Goal: Find contact information: Find contact information

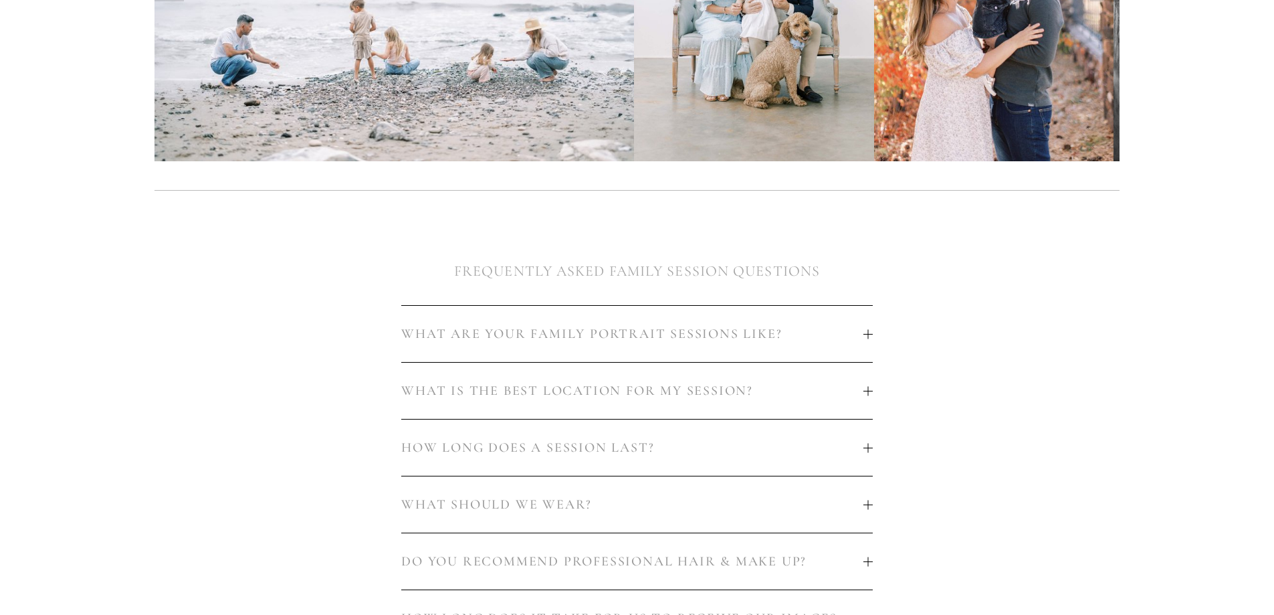
scroll to position [602, 0]
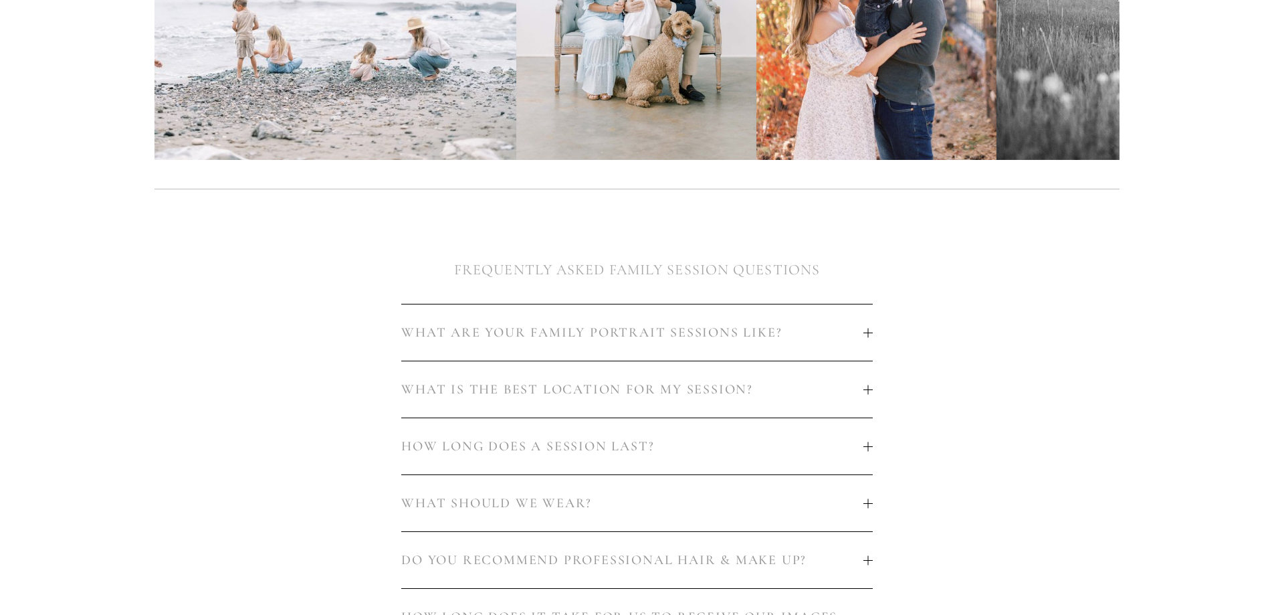
click at [654, 381] on span "WHAT IS THE BEST LOCATION FOR MY SESSION?" at bounding box center [632, 389] width 462 height 16
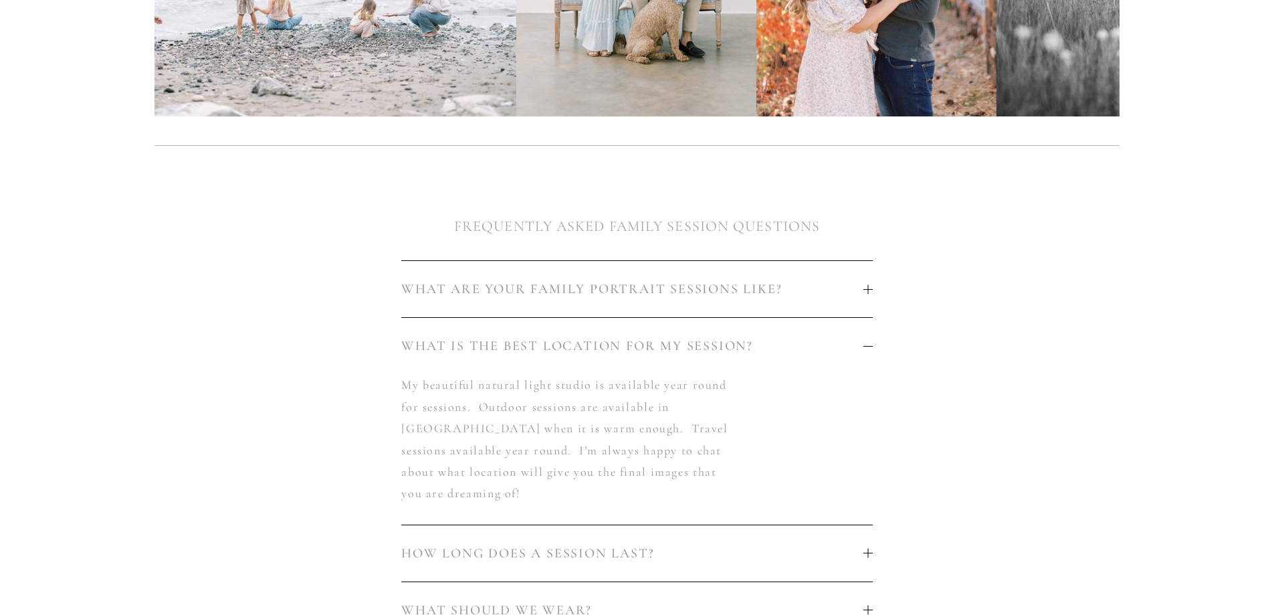
scroll to position [669, 0]
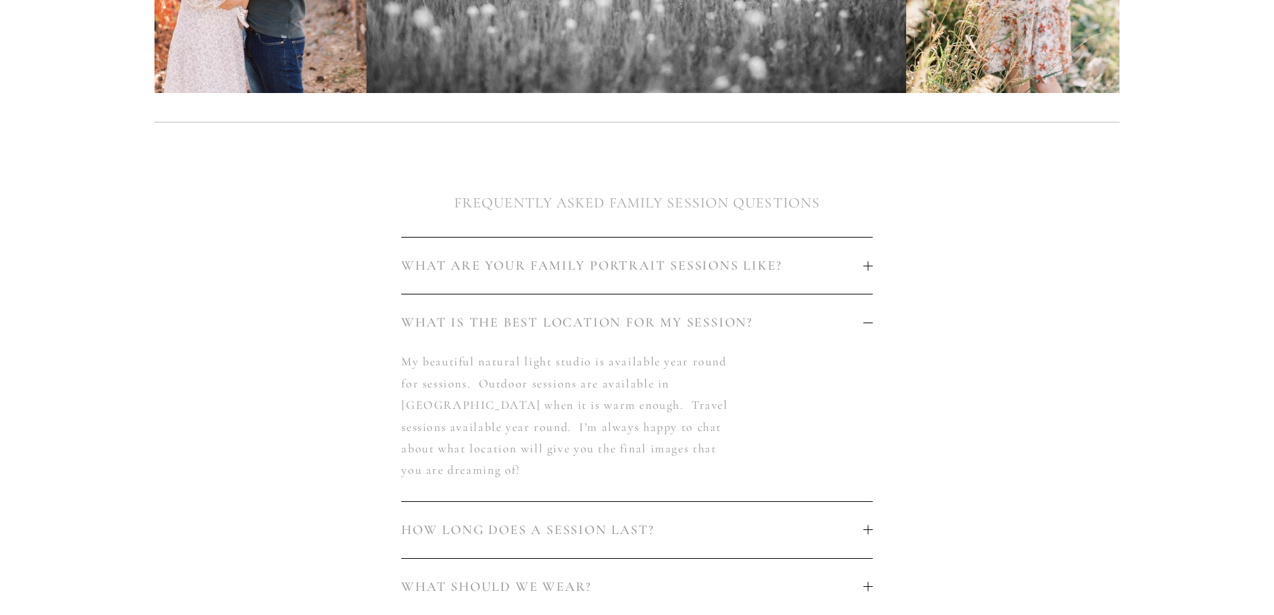
click at [636, 267] on button "WHAT ARE YOUR FAMILY PORTRAIT SESSIONS LIKE?" at bounding box center [636, 265] width 471 height 56
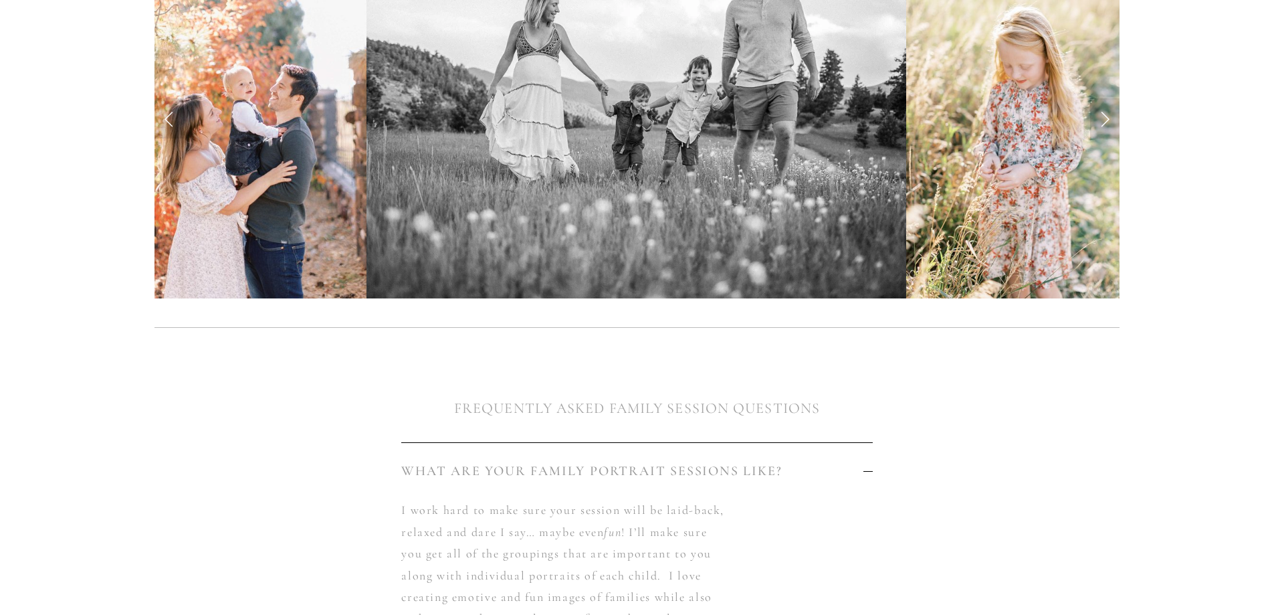
scroll to position [468, 0]
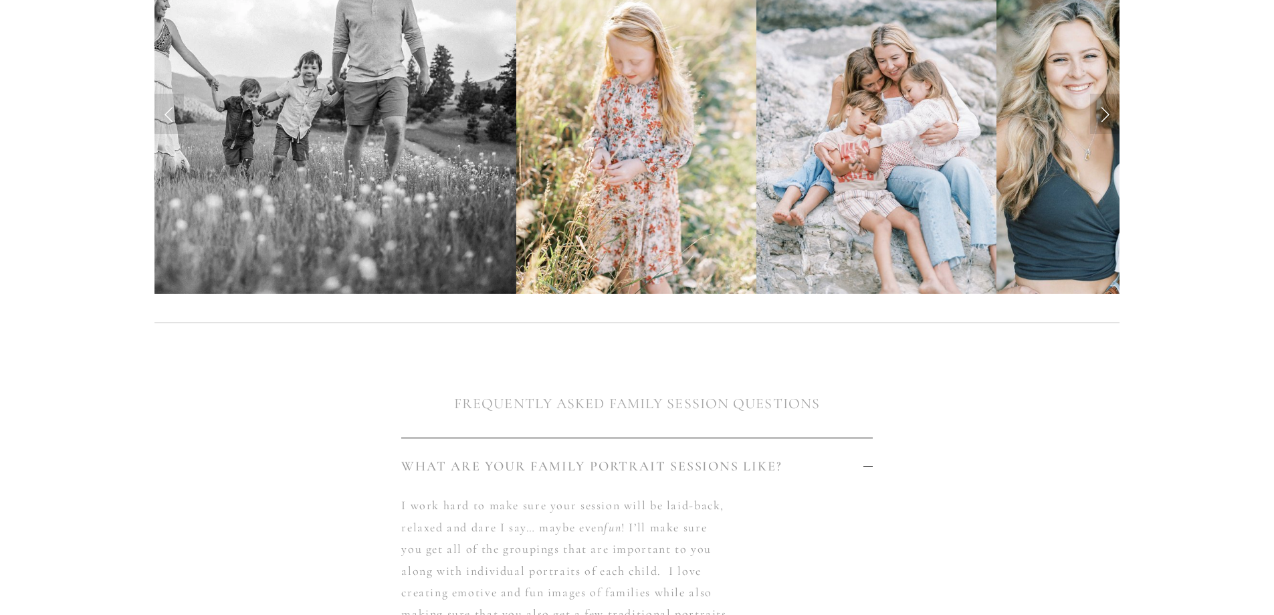
click at [661, 449] on button "WHAT ARE YOUR FAMILY PORTRAIT SESSIONS LIKE?" at bounding box center [636, 466] width 471 height 56
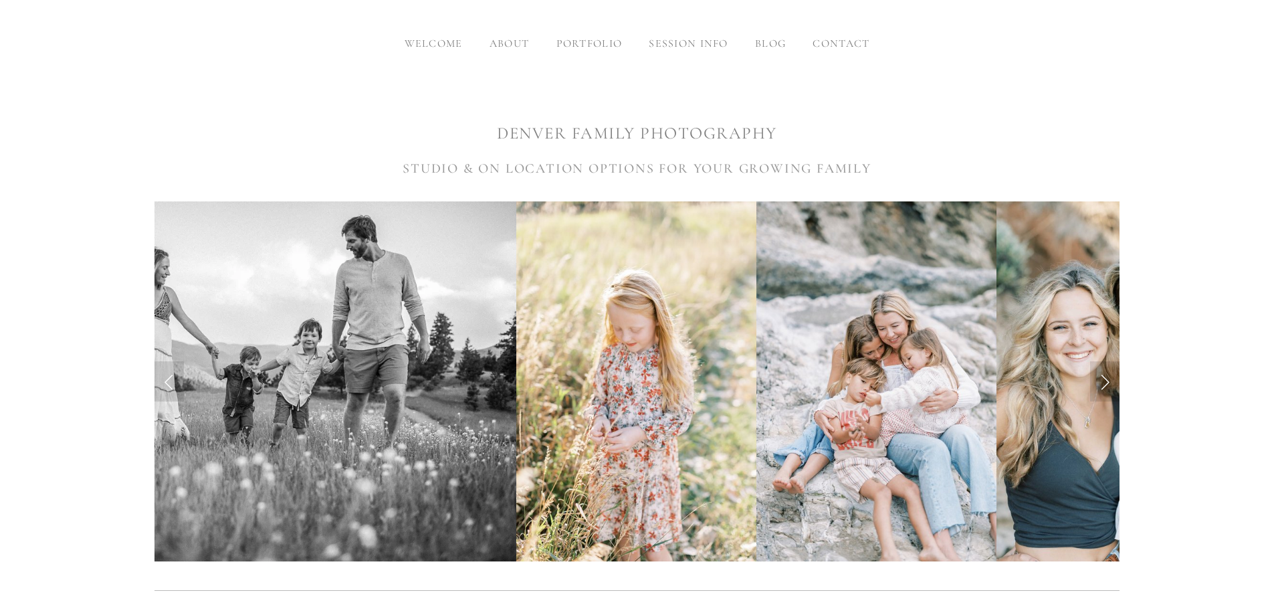
scroll to position [0, 0]
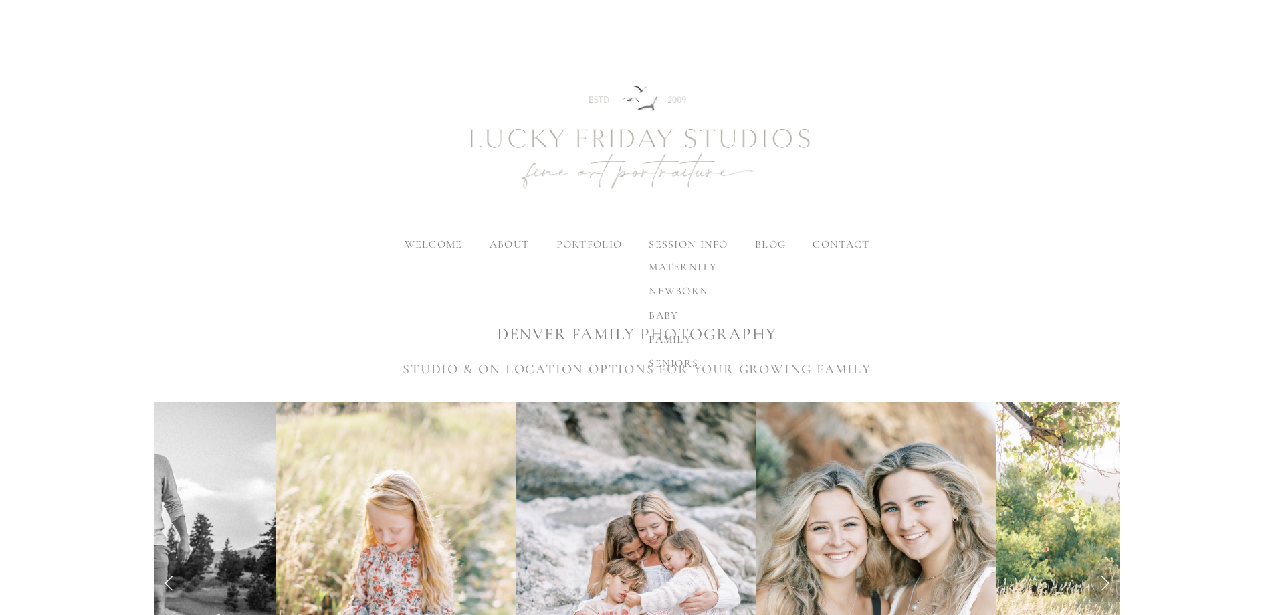
click at [658, 337] on span "family" at bounding box center [670, 338] width 43 height 13
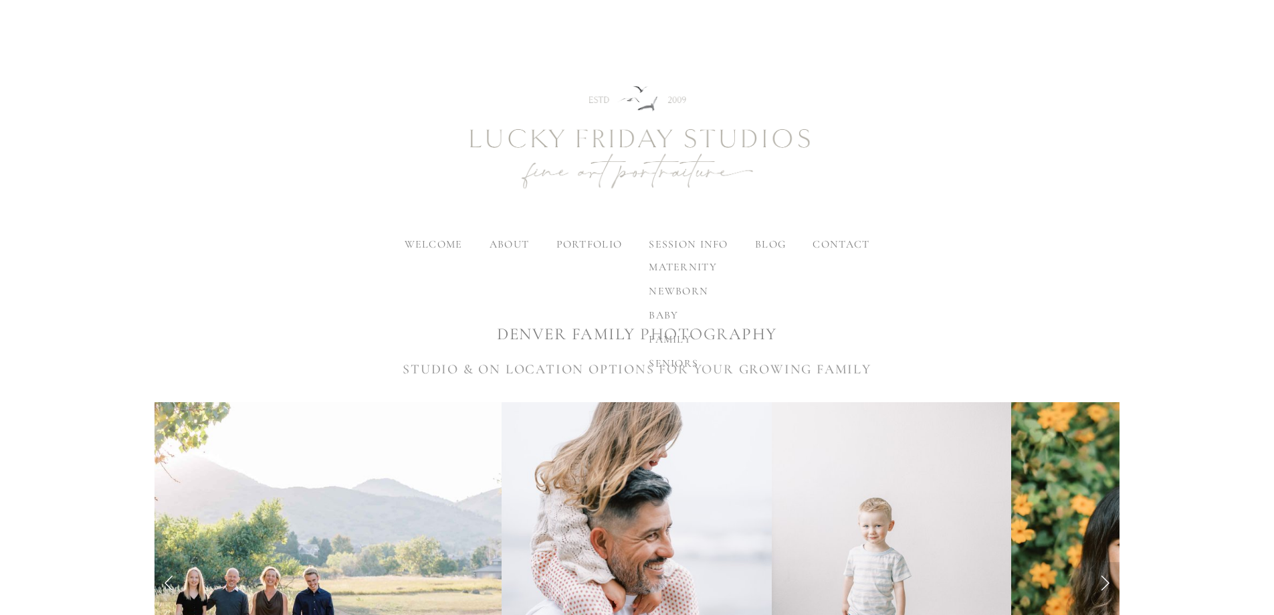
click at [666, 339] on span "family" at bounding box center [670, 338] width 43 height 13
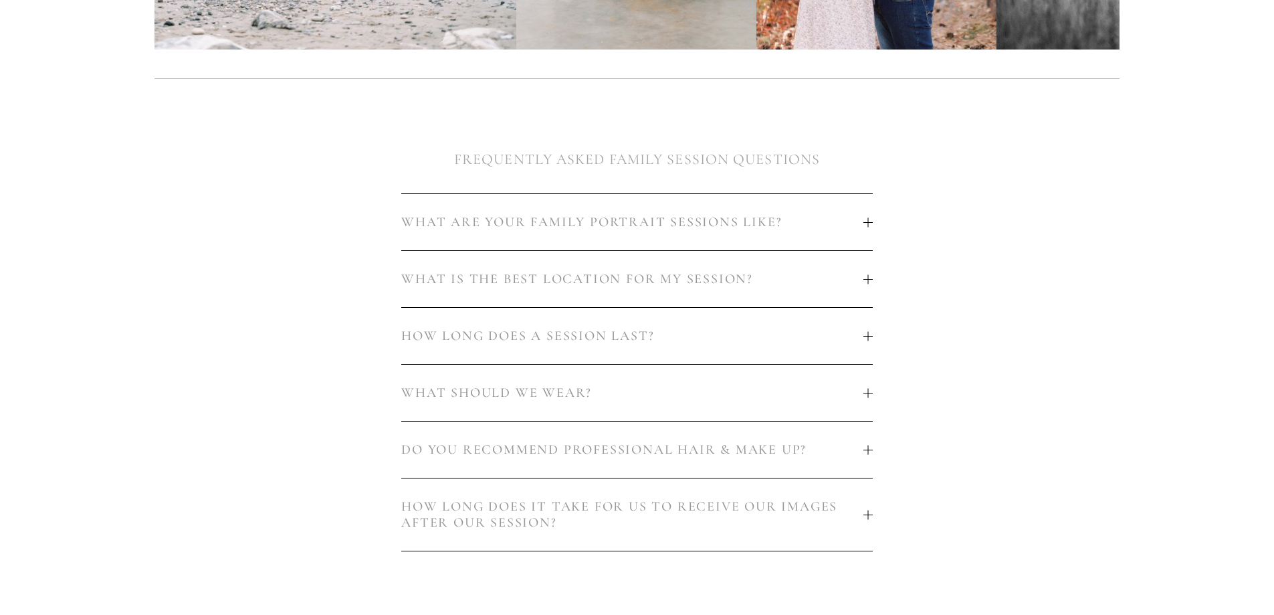
scroll to position [736, 0]
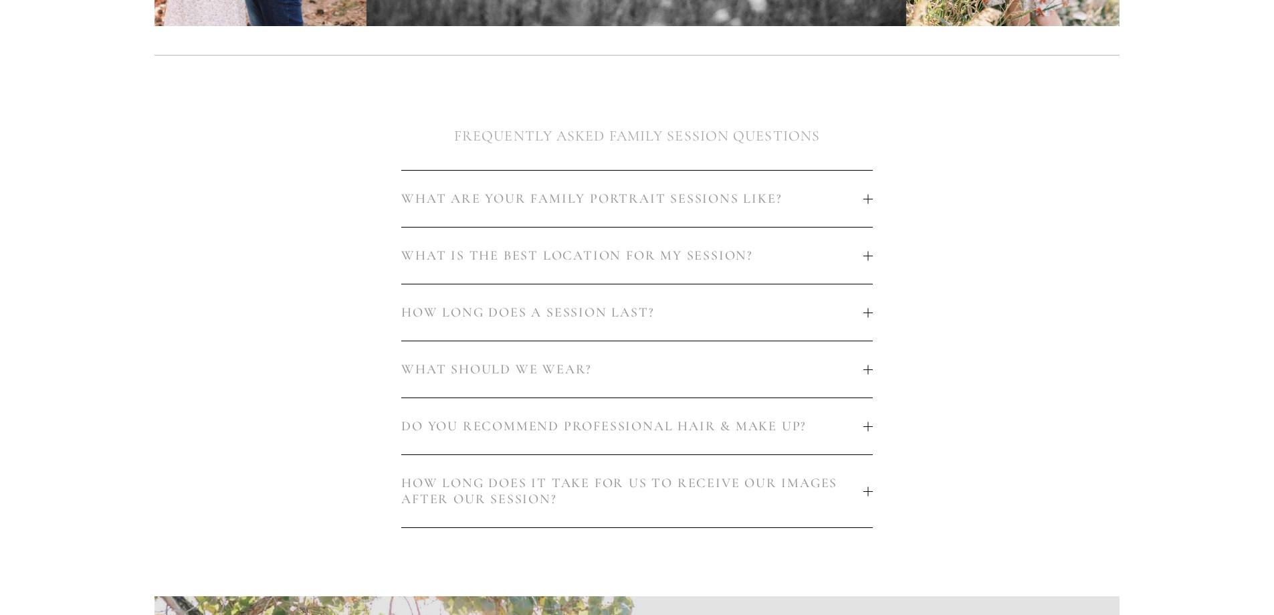
click at [591, 475] on span "HOW LONG DOES IT TAKE FOR US TO RECEIVE OUR IMAGES AFTER OUR SESSION?" at bounding box center [632, 491] width 462 height 32
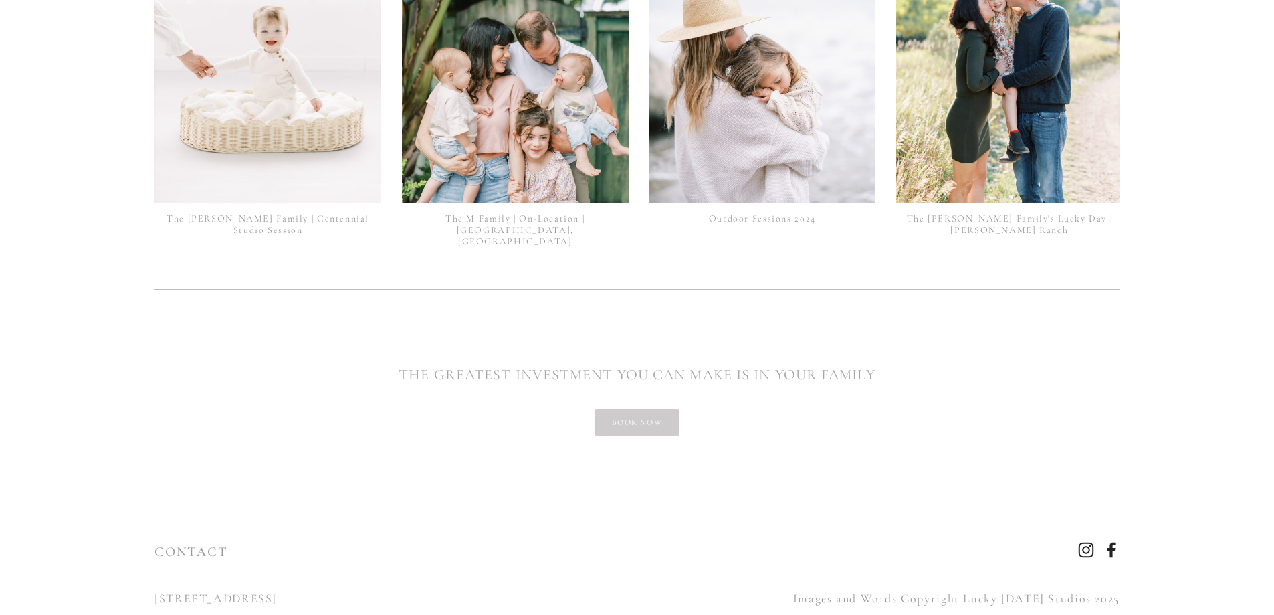
scroll to position [3616, 0]
click at [621, 408] on link "book now" at bounding box center [637, 421] width 85 height 27
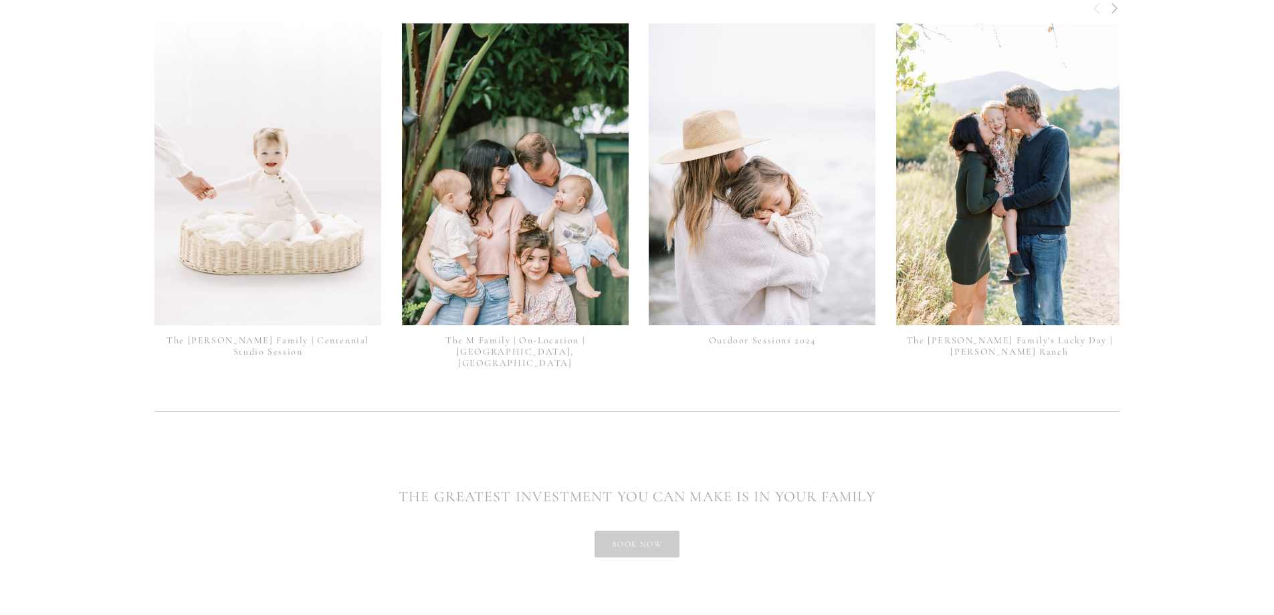
scroll to position [3379, 0]
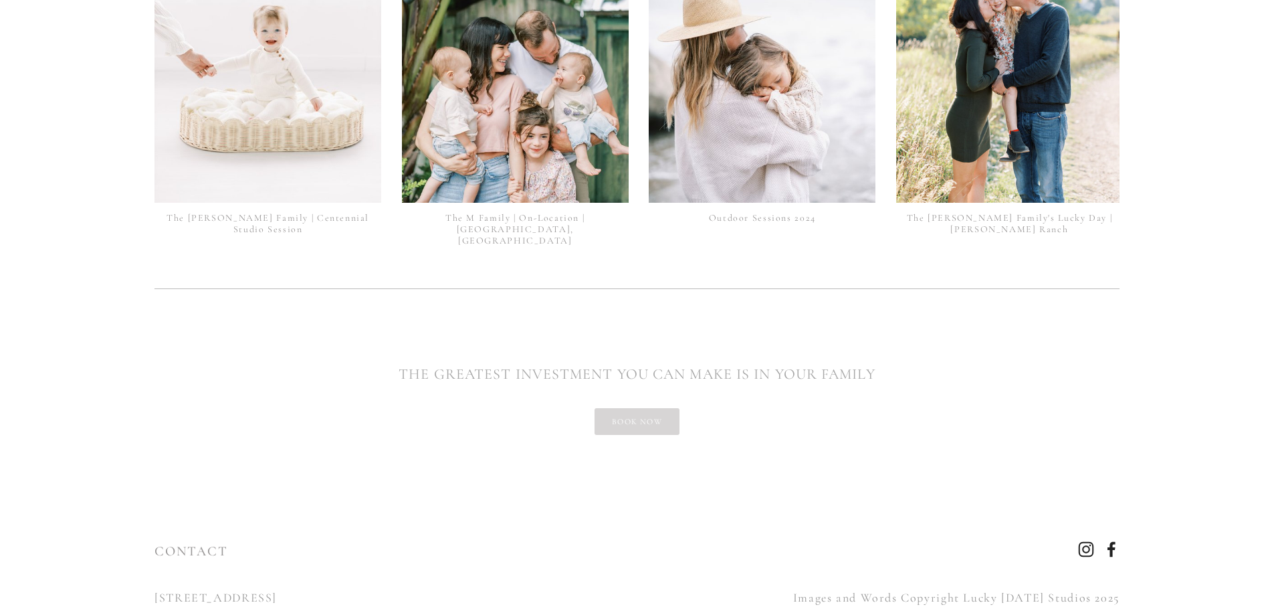
click at [646, 408] on link "book now" at bounding box center [637, 421] width 85 height 27
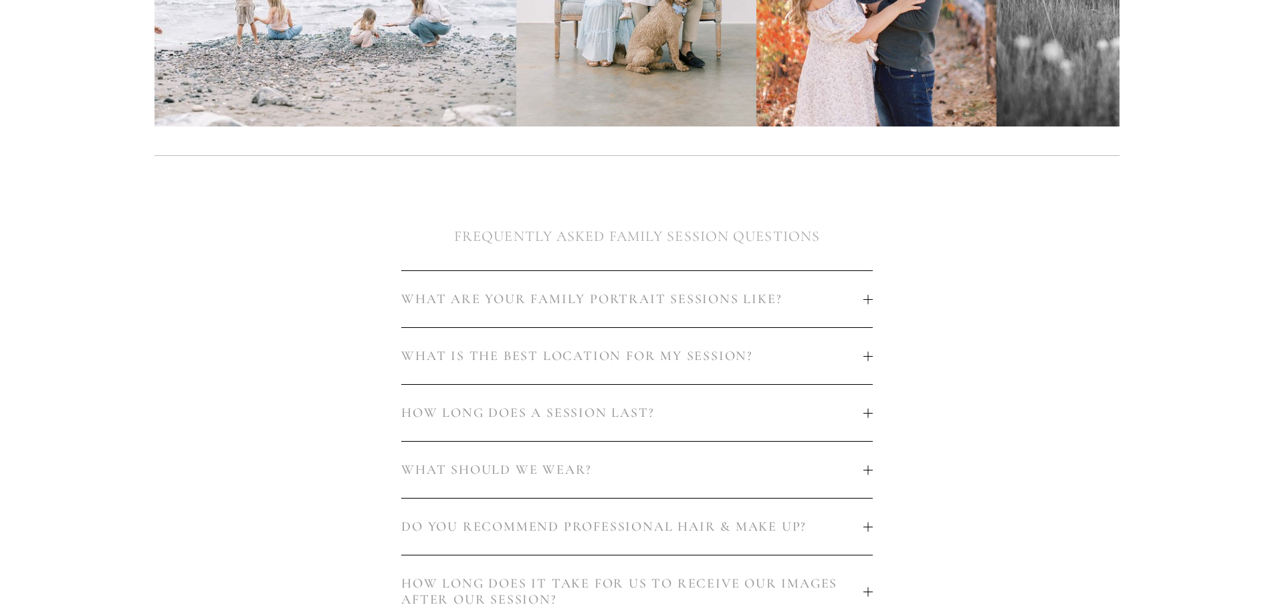
scroll to position [669, 0]
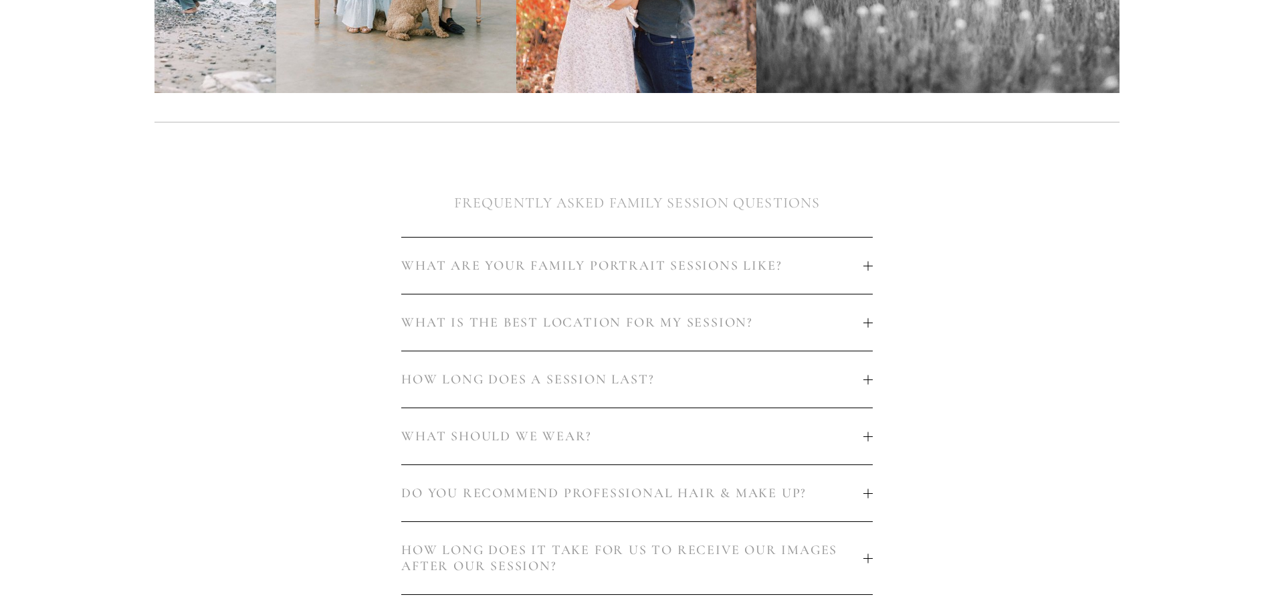
click at [533, 371] on span "HOW LONG DOES A SESSION LAST?" at bounding box center [632, 379] width 462 height 16
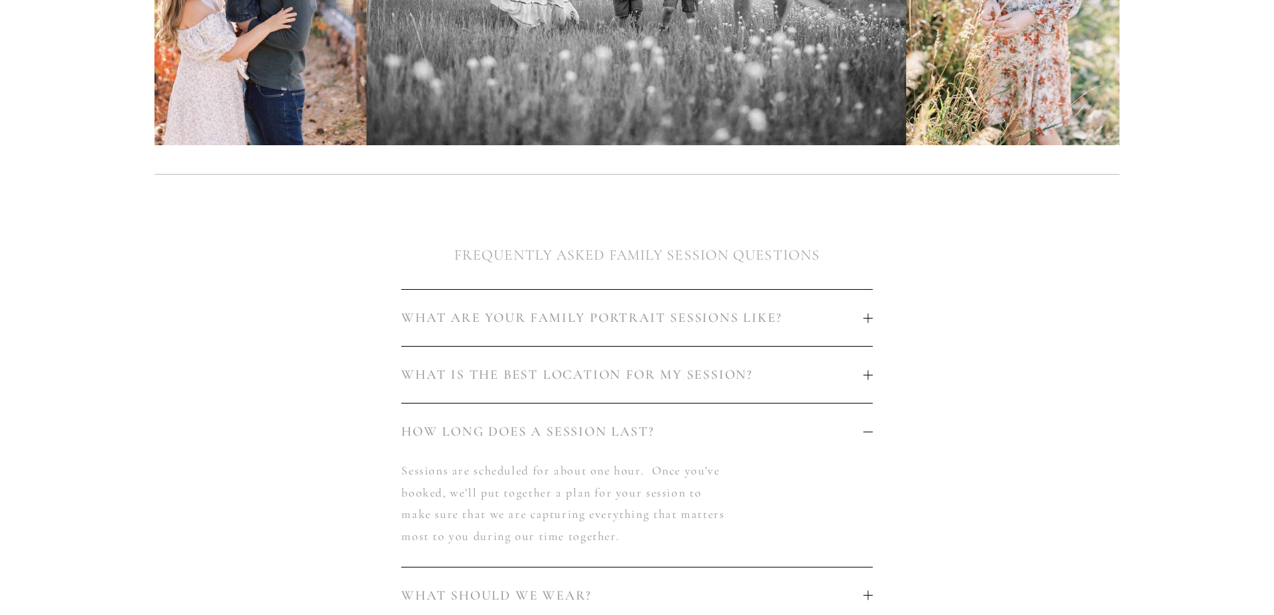
scroll to position [535, 0]
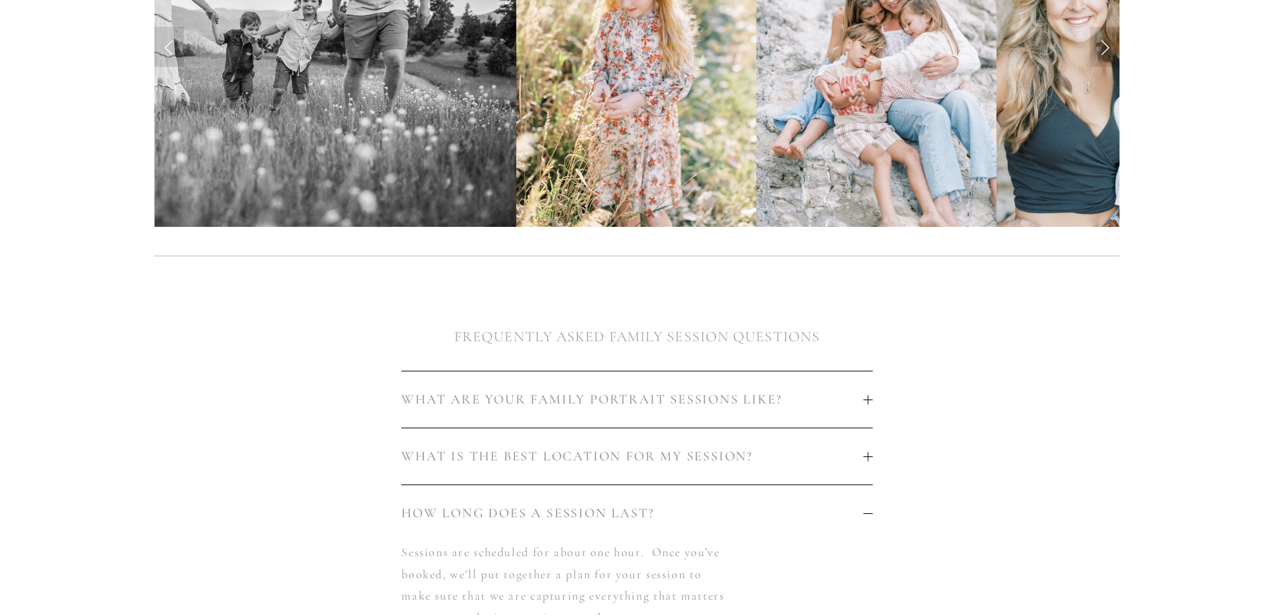
click at [608, 450] on span "WHAT IS THE BEST LOCATION FOR MY SESSION?" at bounding box center [632, 456] width 462 height 16
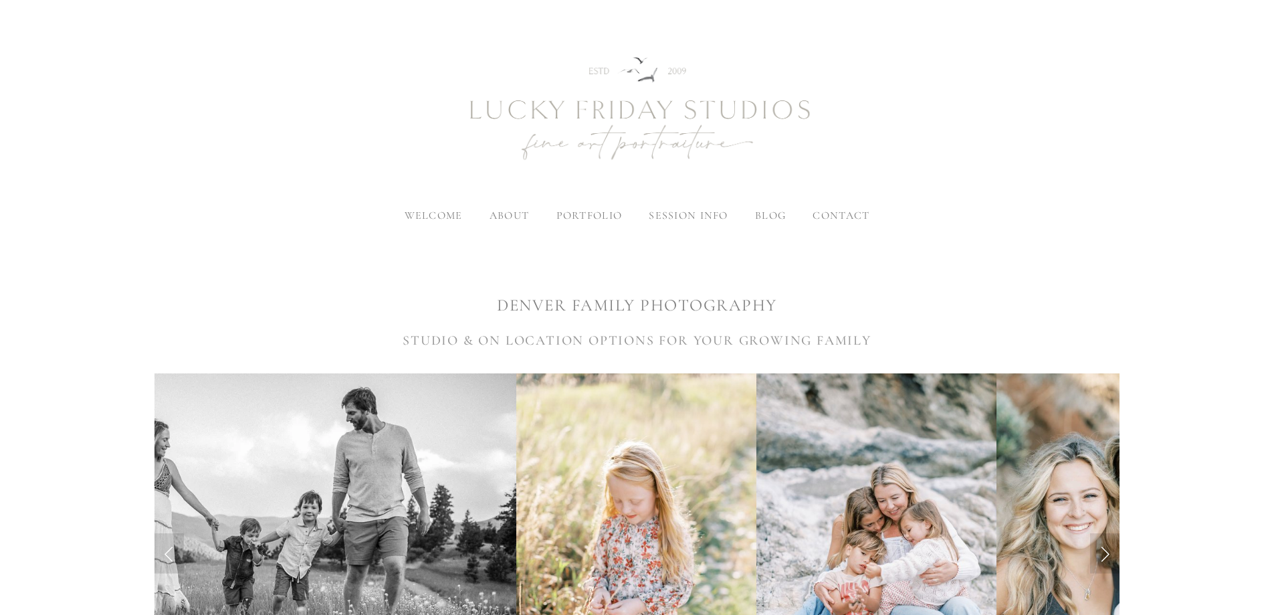
scroll to position [0, 0]
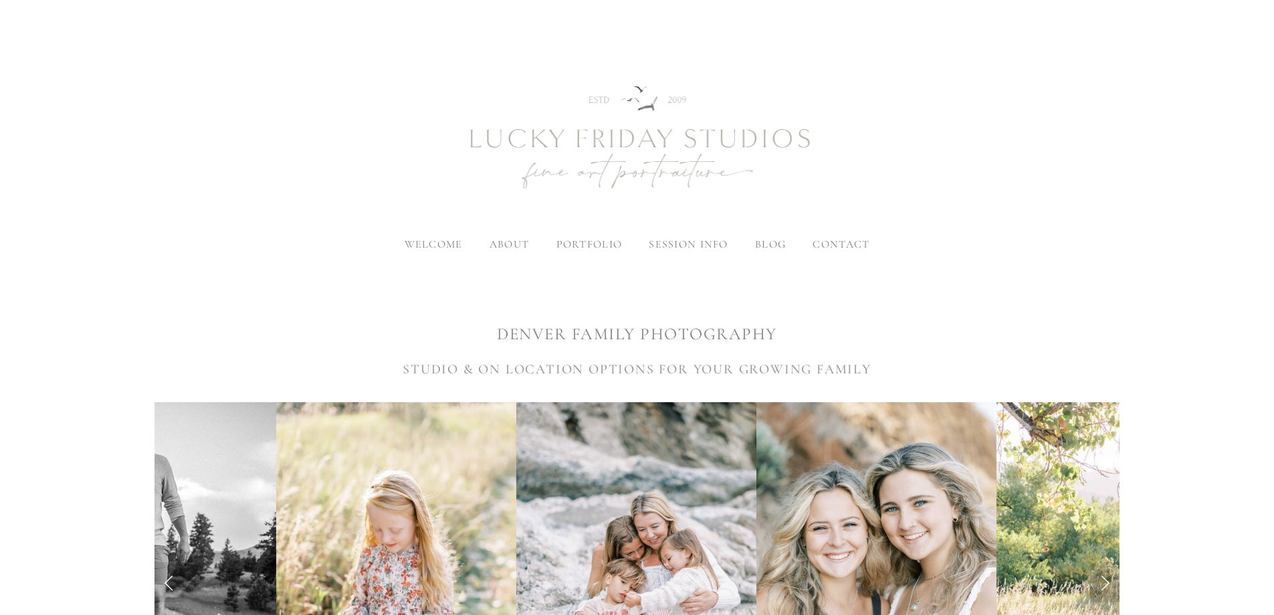
click at [850, 249] on span "contact" at bounding box center [841, 243] width 57 height 13
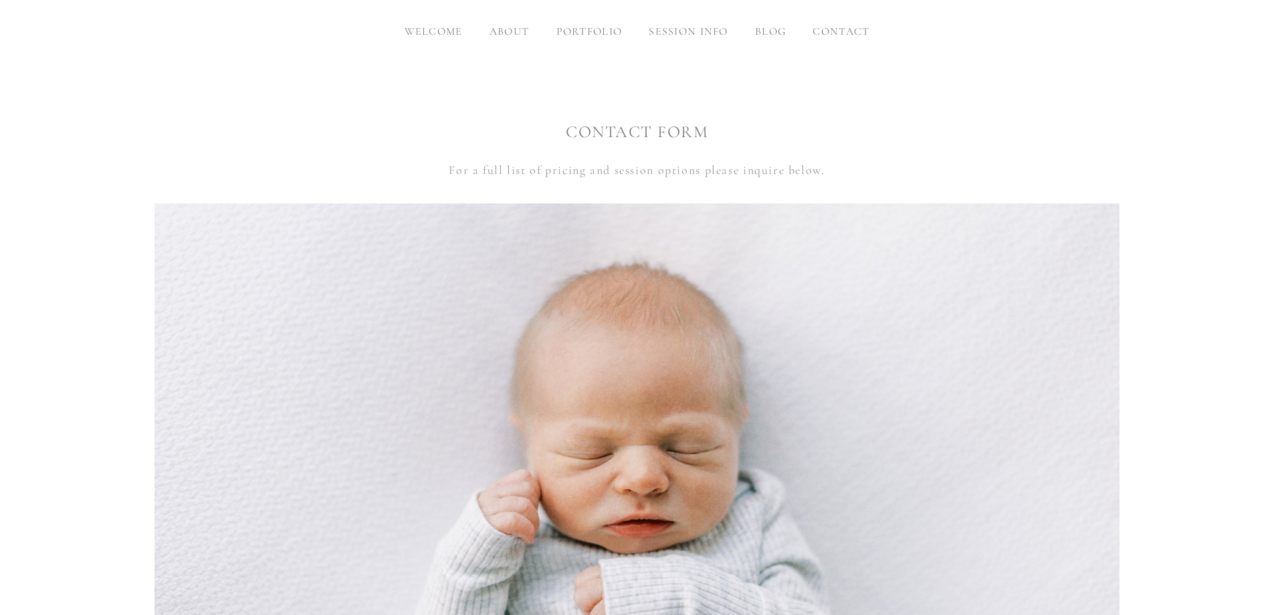
scroll to position [203, 0]
